Goal: Obtain resource: Obtain resource

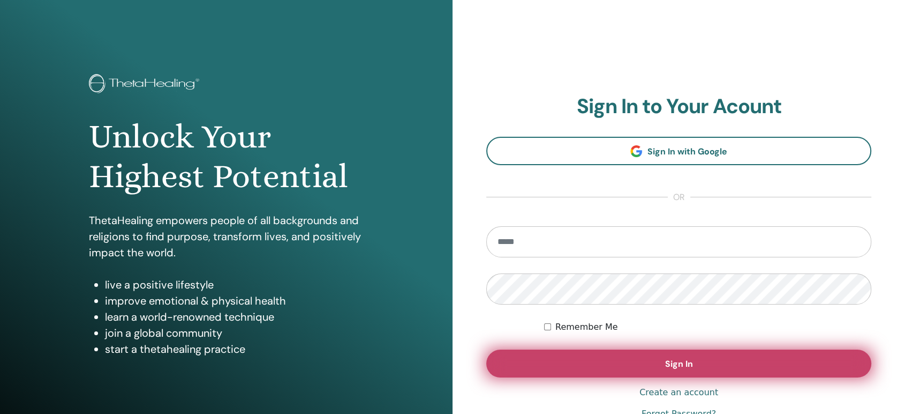
type input "**********"
click at [639, 372] on button "Sign In" at bounding box center [678, 363] width 385 height 28
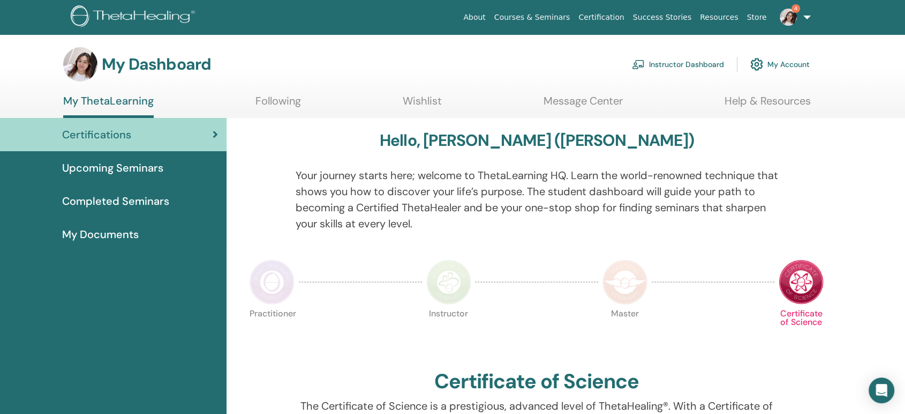
click at [692, 69] on link "Instructor Dashboard" at bounding box center [678, 64] width 92 height 24
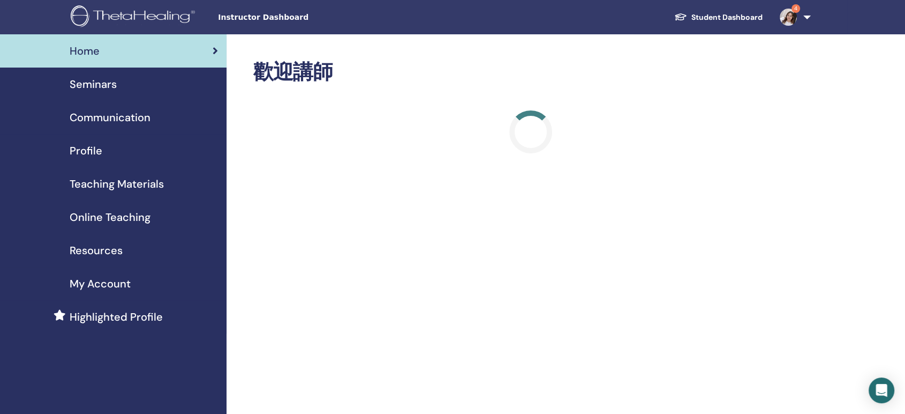
click at [154, 183] on span "Teaching Materials" at bounding box center [117, 184] width 94 height 16
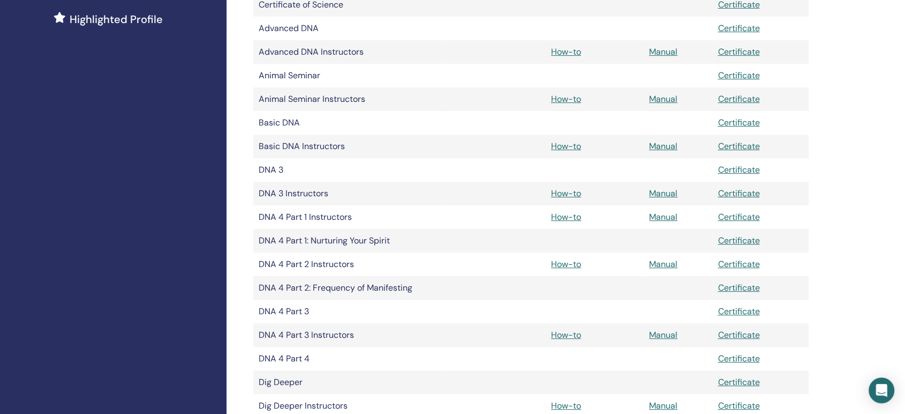
scroll to position [357, 0]
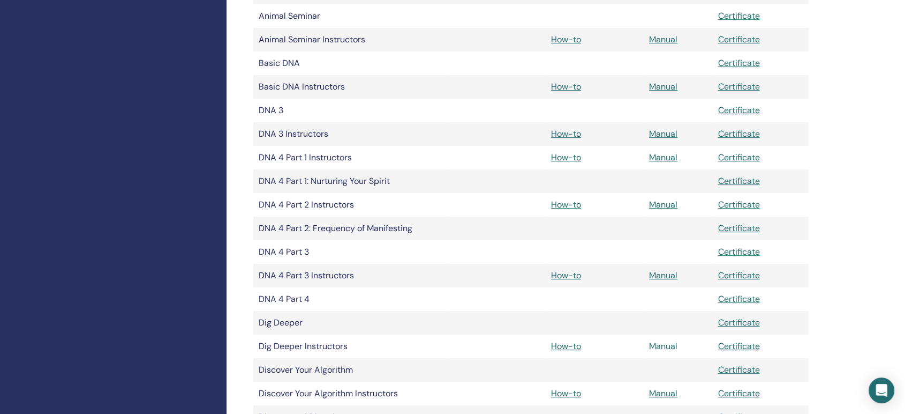
click at [659, 346] on link "Manual" at bounding box center [663, 345] width 28 height 11
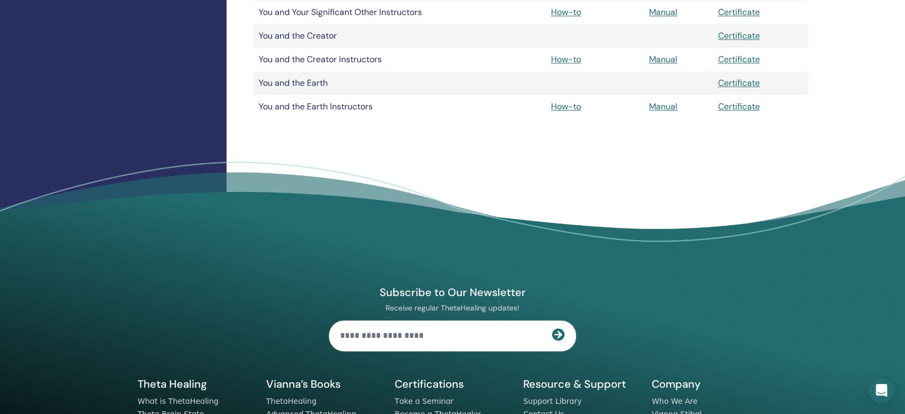
scroll to position [1547, 0]
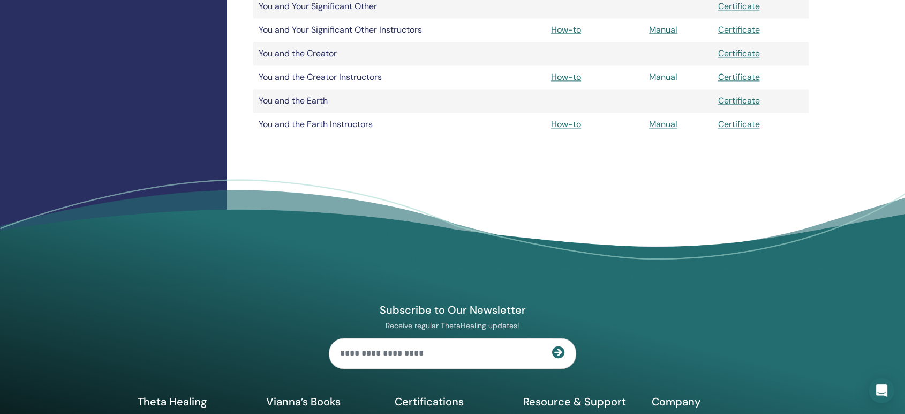
click at [669, 78] on link "Manual" at bounding box center [663, 76] width 28 height 11
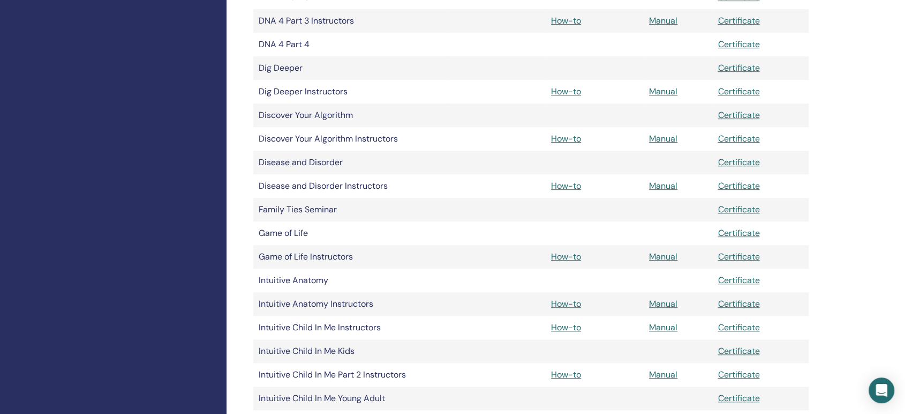
scroll to position [595, 0]
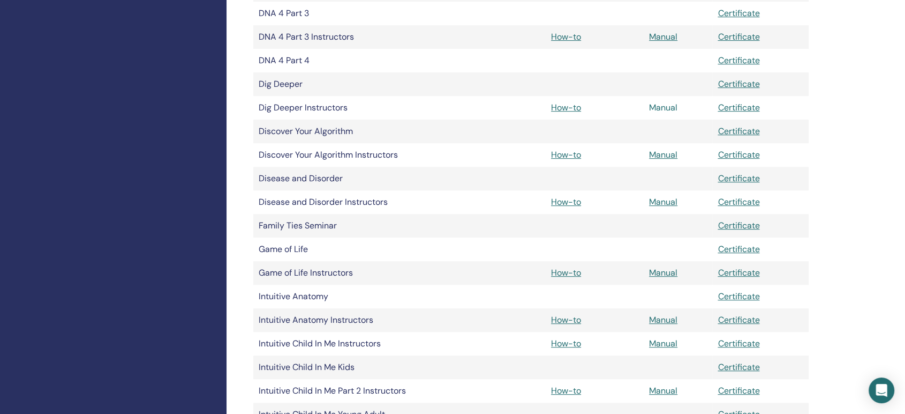
click at [666, 110] on link "Manual" at bounding box center [663, 107] width 28 height 11
